Goal: Find specific page/section: Find specific page/section

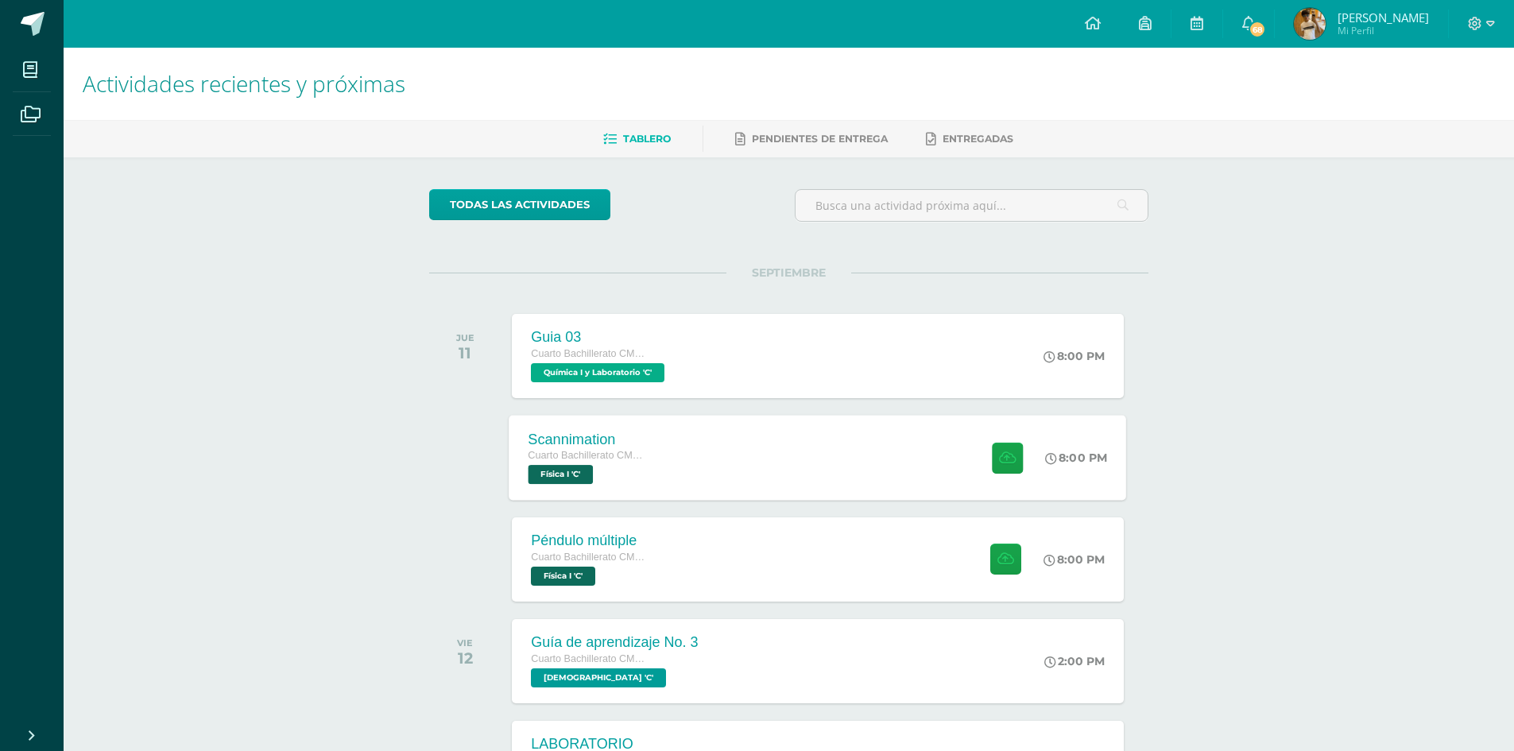
click at [694, 464] on div "Scannimation Cuarto Bachillerato CMP Bachillerato en CCLL con Orientación en Co…" at bounding box center [817, 457] width 617 height 85
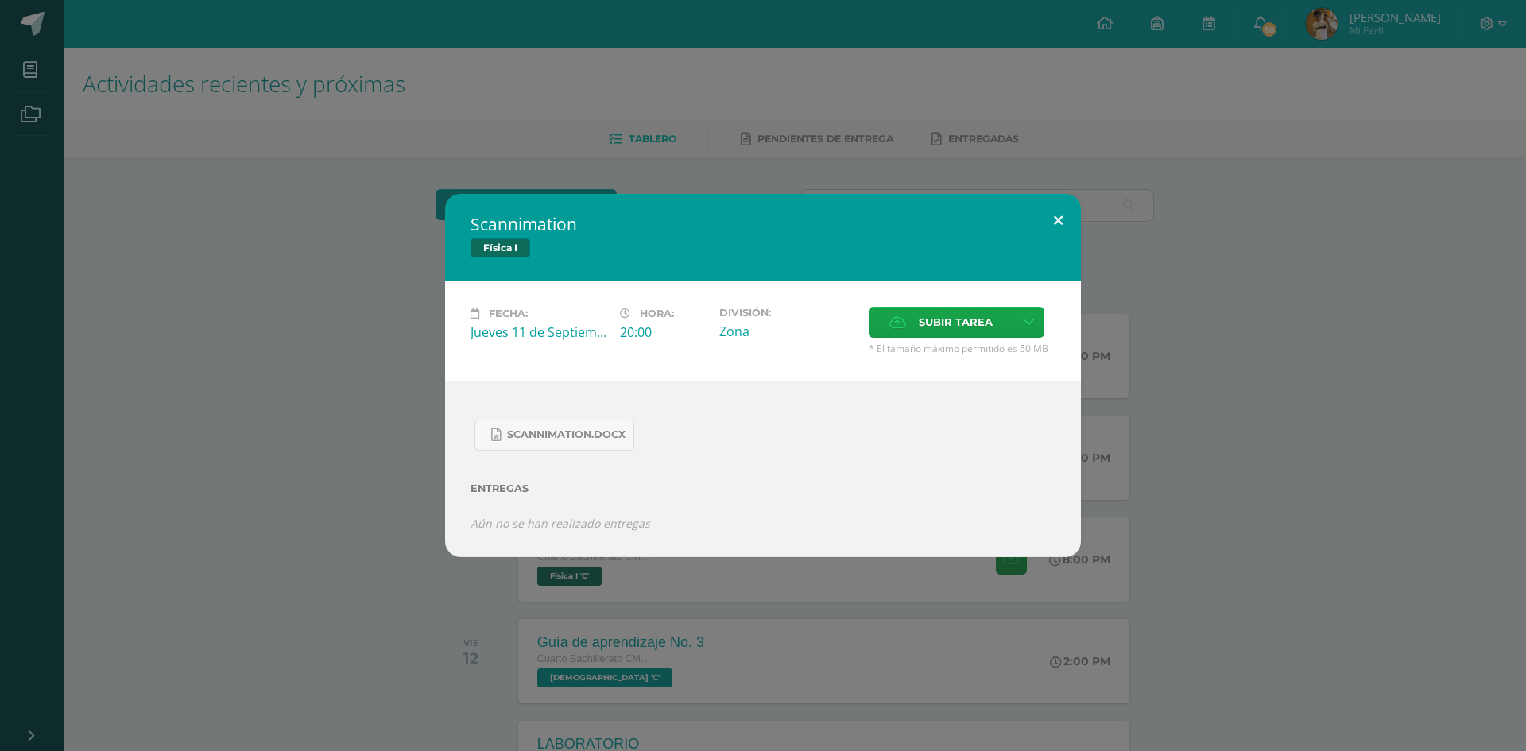
click at [1054, 211] on button at bounding box center [1057, 221] width 45 height 54
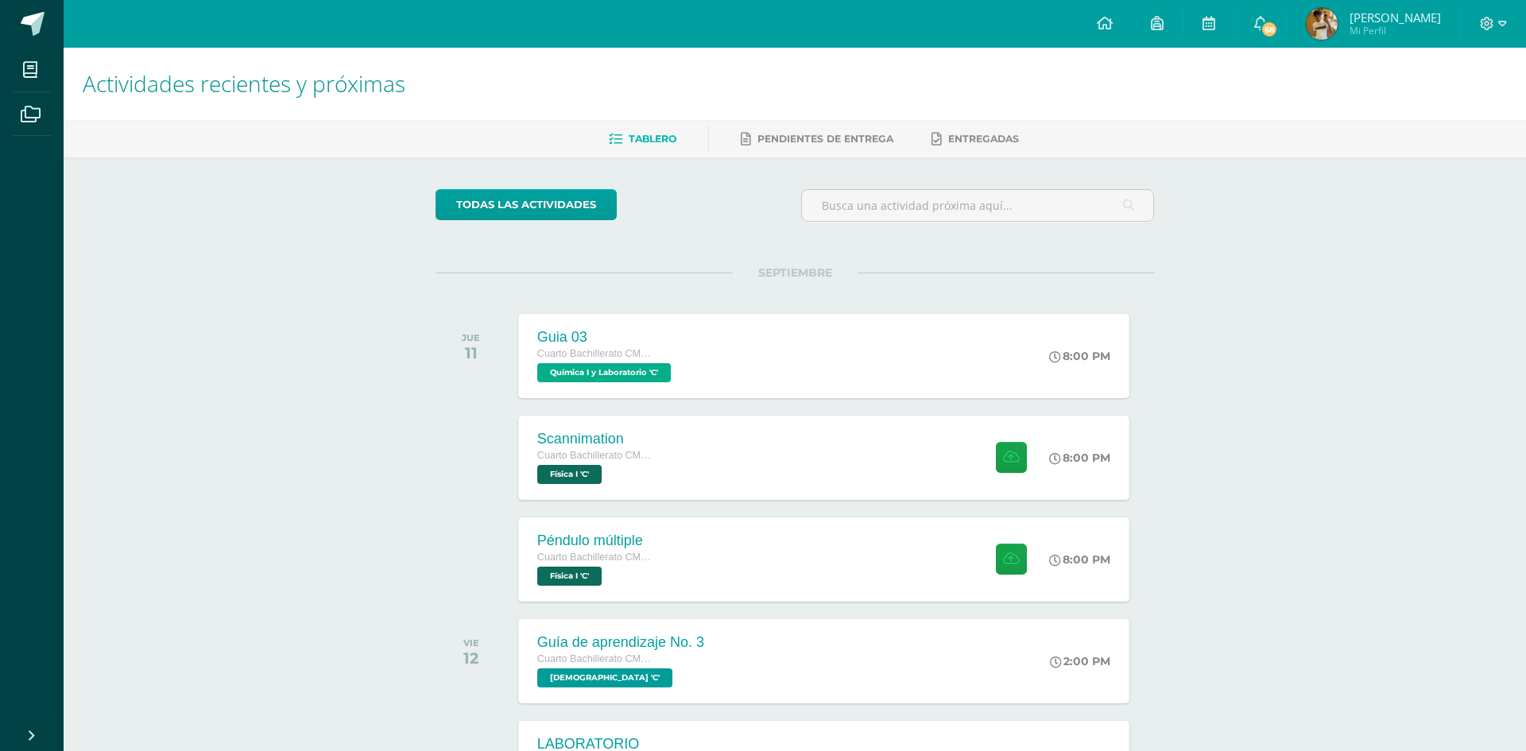
click at [729, 566] on div "Péndulo múltiple Cuarto Bachillerato CMP Bachillerato en CCLL con Orientación e…" at bounding box center [823, 559] width 611 height 84
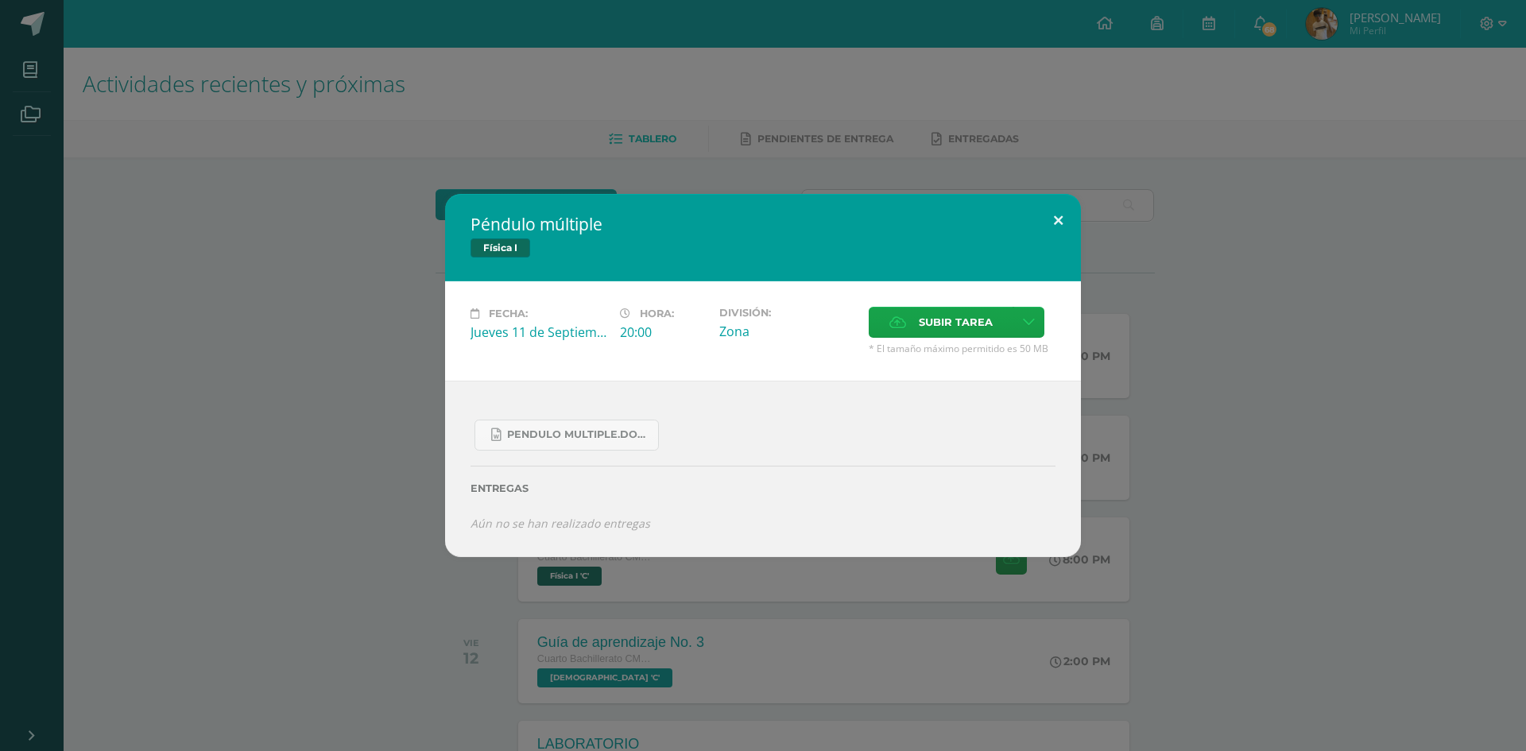
click at [1058, 227] on button at bounding box center [1057, 221] width 45 height 54
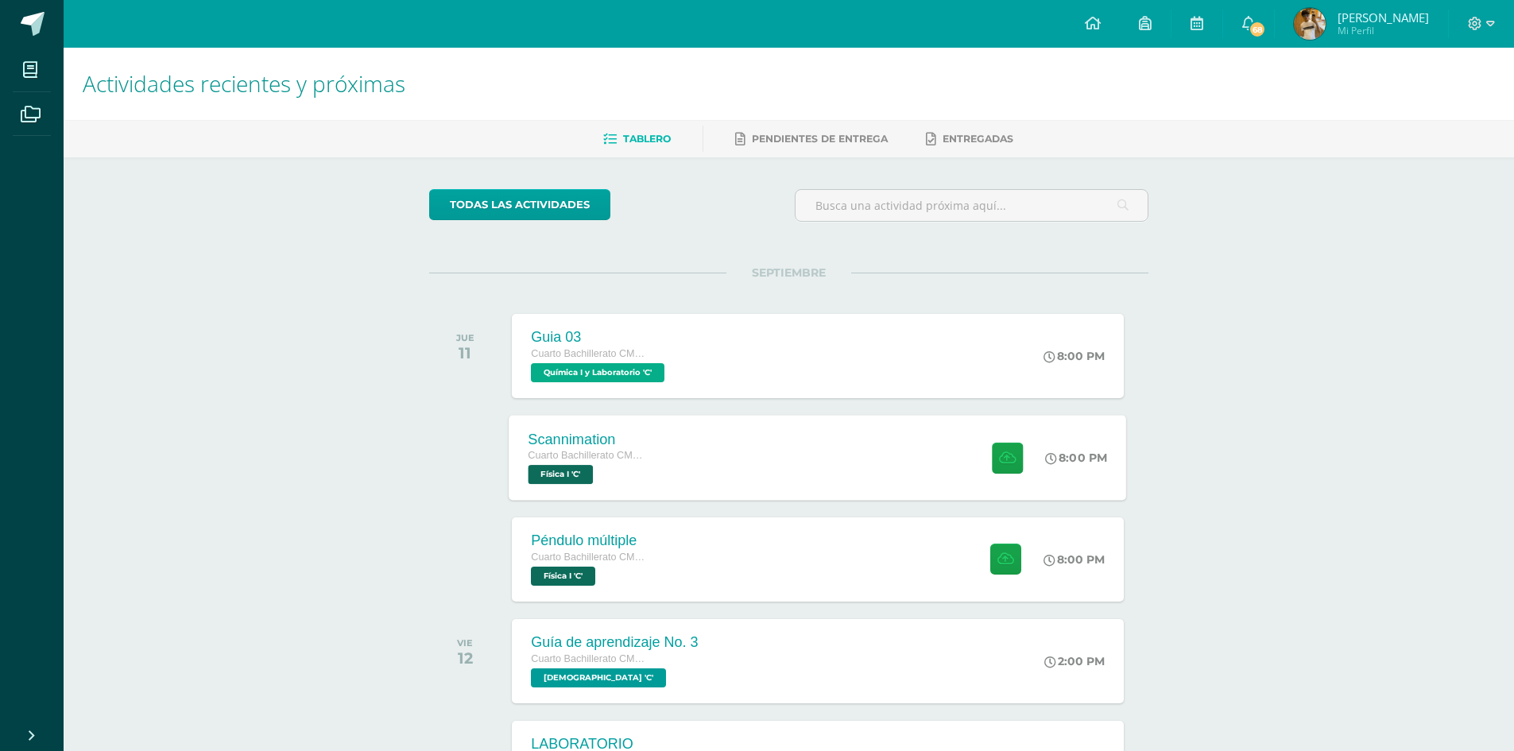
click at [700, 461] on div "Scannimation Cuarto Bachillerato CMP Bachillerato en CCLL con Orientación en Co…" at bounding box center [817, 457] width 617 height 85
click at [843, 578] on div "Péndulo múltiple Cuarto Bachillerato CMP Bachillerato en CCLL con Orientación e…" at bounding box center [817, 559] width 617 height 85
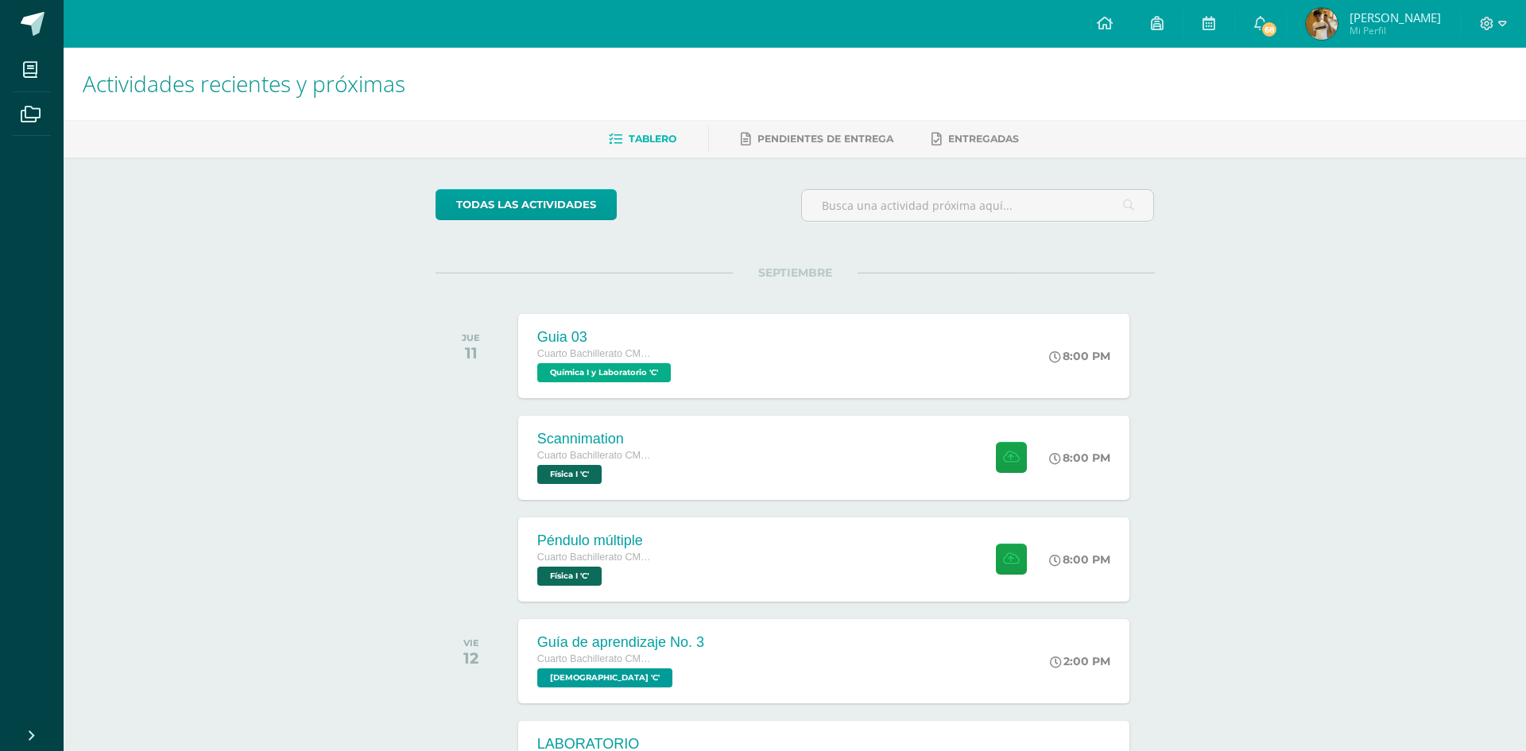
click at [625, 470] on div "Entregas" at bounding box center [763, 472] width 526 height 59
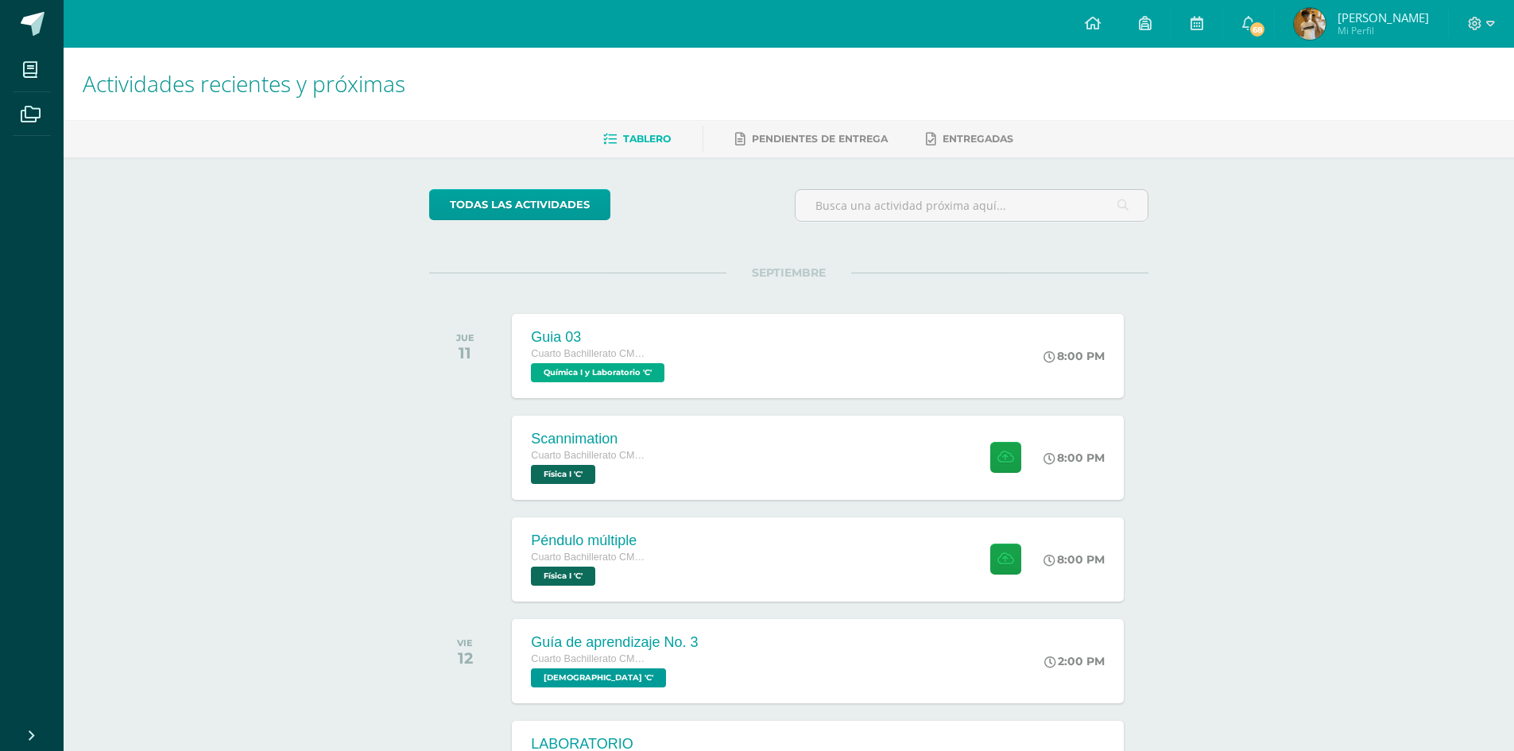
click at [625, 470] on div "Cuarto Bachillerato CMP Bachillerato en CCLL con Orientación en Computación Fís…" at bounding box center [590, 465] width 119 height 37
